Goal: Navigation & Orientation: Find specific page/section

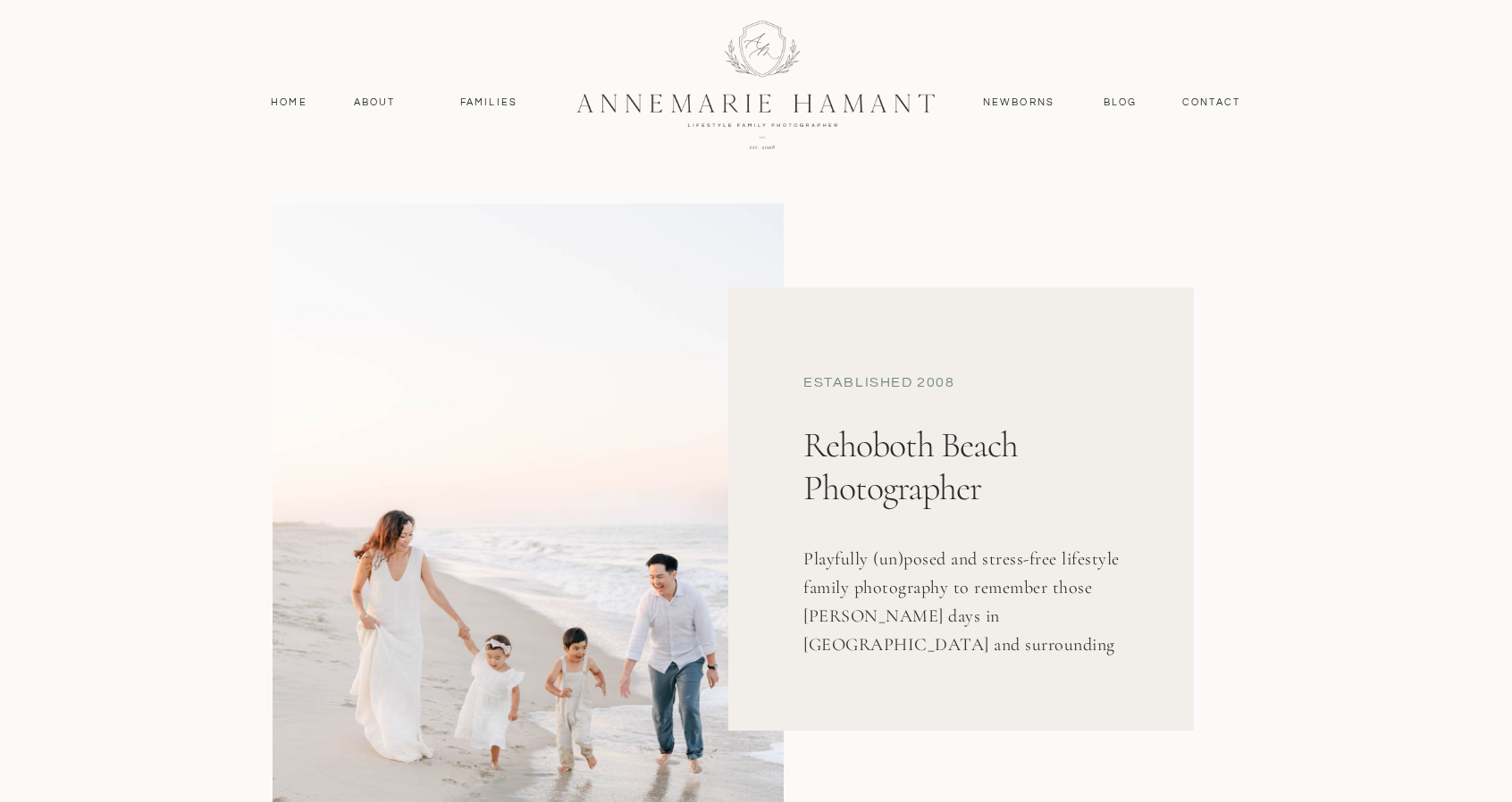
click at [520, 723] on div at bounding box center [528, 568] width 511 height 731
click at [988, 527] on h1 "Rehoboth Beach Photographer" at bounding box center [981, 501] width 354 height 155
click at [1094, 431] on h1 "Rehoboth Beach Photographer" at bounding box center [981, 501] width 354 height 155
click at [954, 477] on h1 "Rehoboth Beach Photographer" at bounding box center [981, 501] width 354 height 155
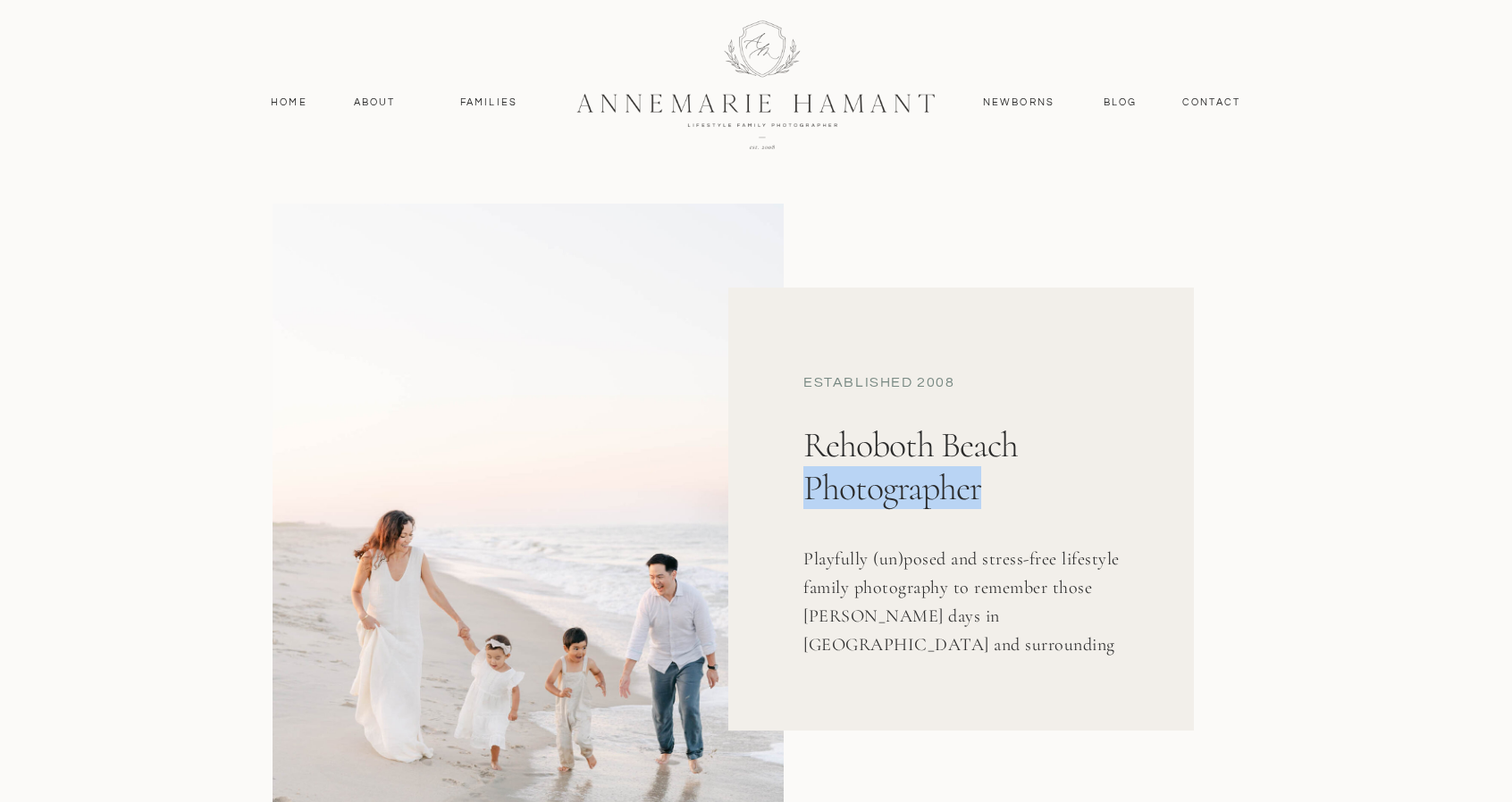
click at [954, 477] on h1 "Rehoboth Beach Photographer" at bounding box center [981, 501] width 354 height 155
click at [473, 111] on div at bounding box center [756, 81] width 1512 height 163
drag, startPoint x: 474, startPoint y: 118, endPoint x: 472, endPoint y: 128, distance: 10.2
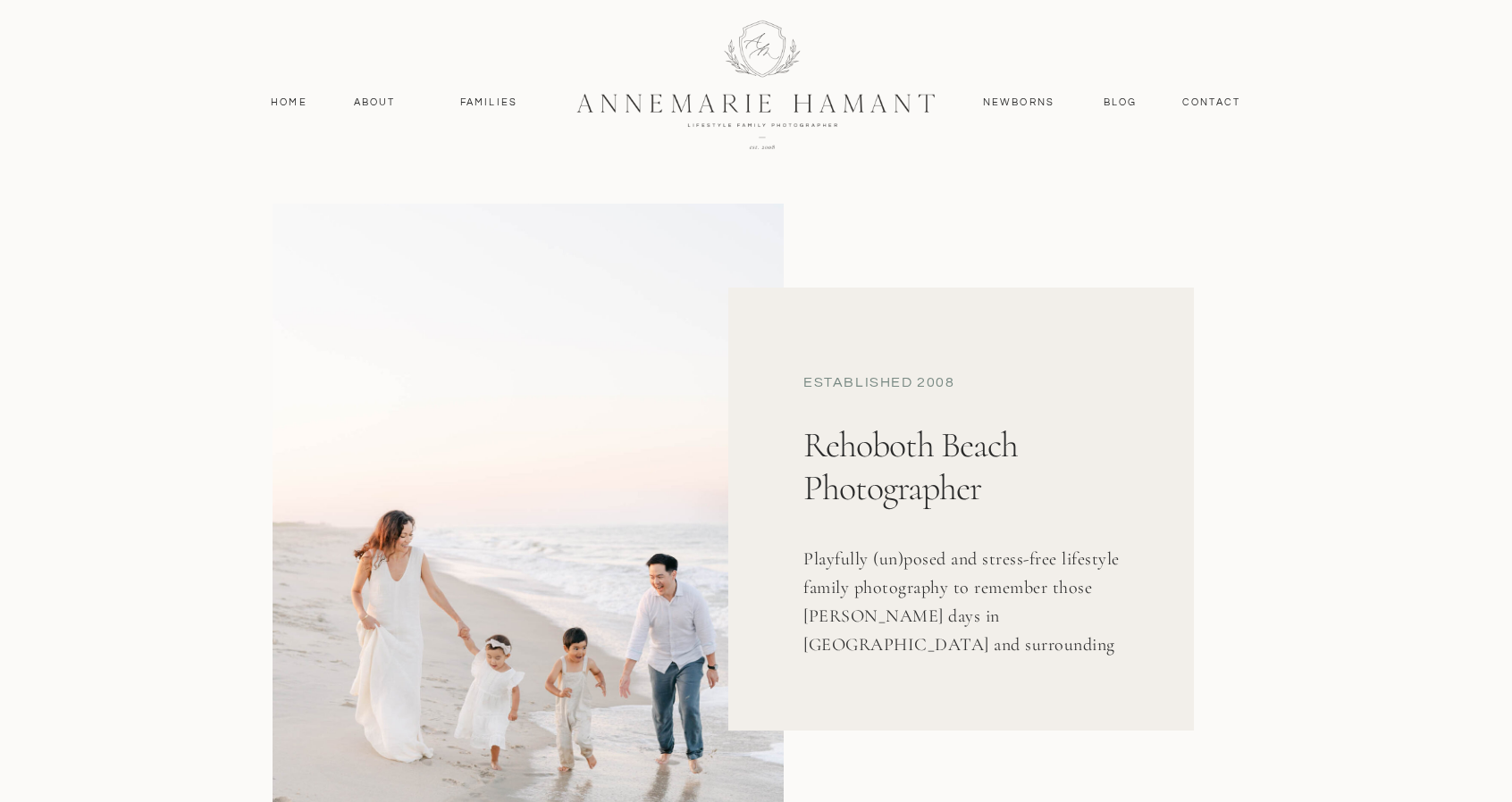
click at [472, 128] on div at bounding box center [756, 81] width 1512 height 163
